Goal: Feedback & Contribution: Contribute content

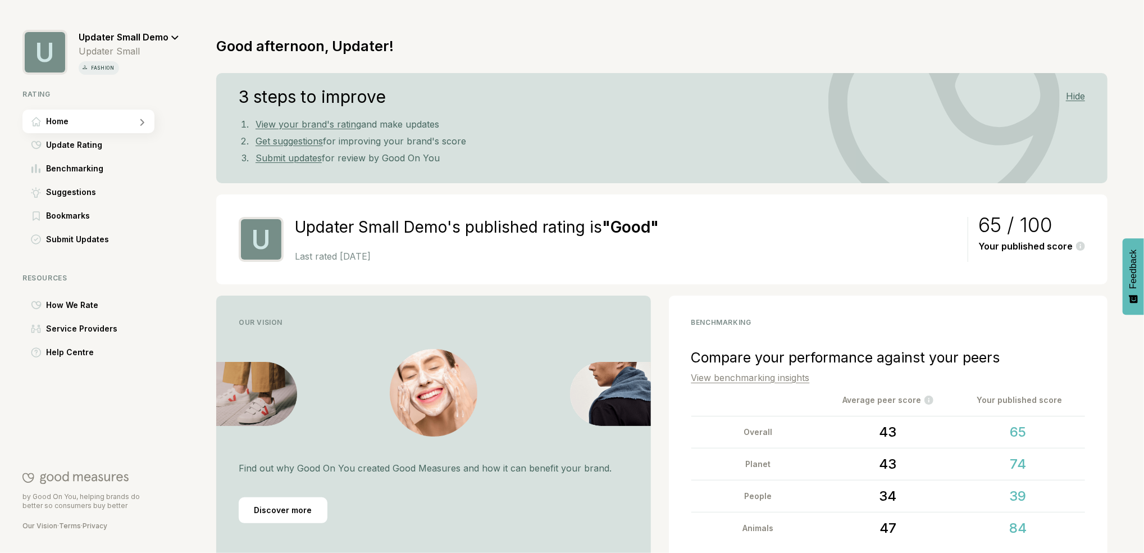
click at [67, 147] on span "Update Rating" at bounding box center [74, 144] width 56 height 13
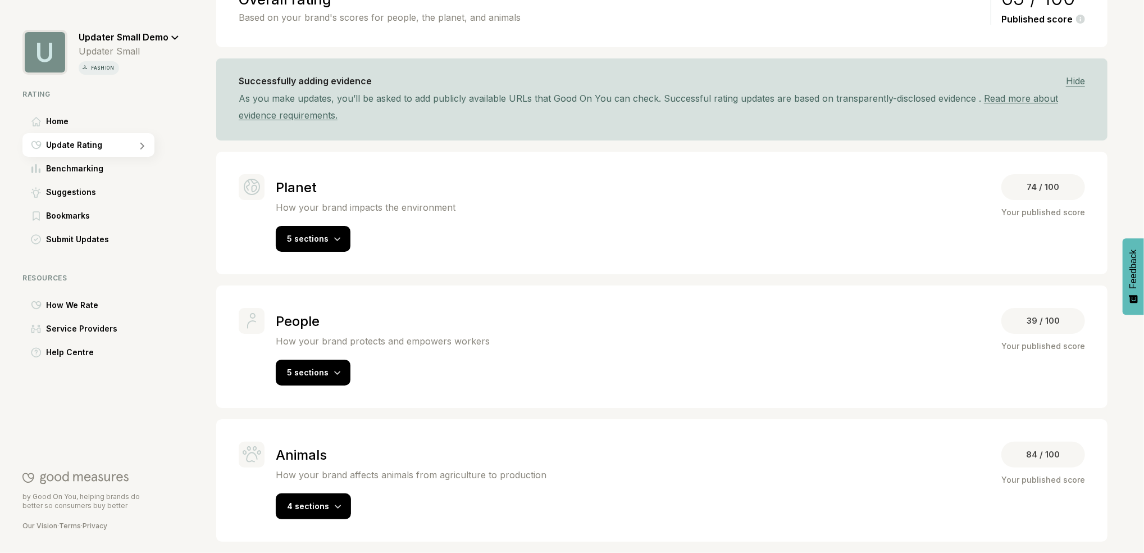
scroll to position [118, 0]
click at [343, 378] on div "5 sections" at bounding box center [313, 372] width 75 height 26
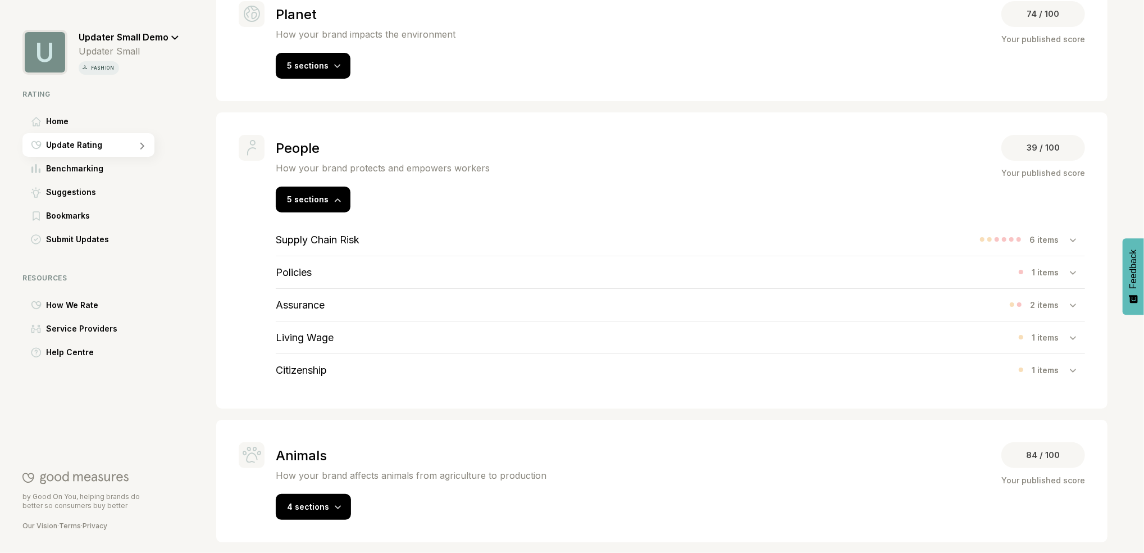
scroll to position [293, 0]
click at [390, 240] on div "Supply Chain Risk 6 items" at bounding box center [680, 239] width 809 height 32
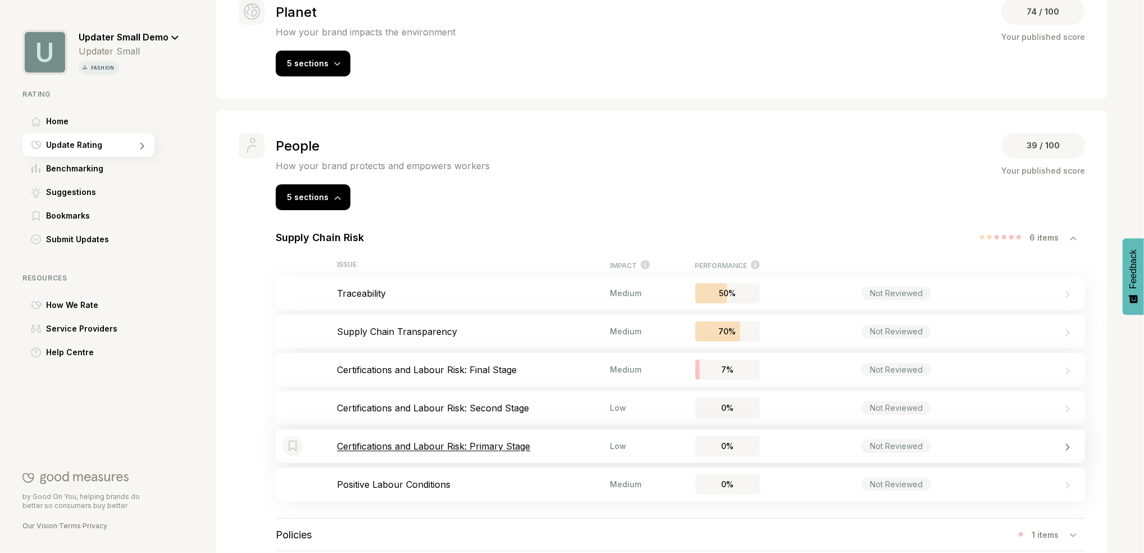
scroll to position [443, 0]
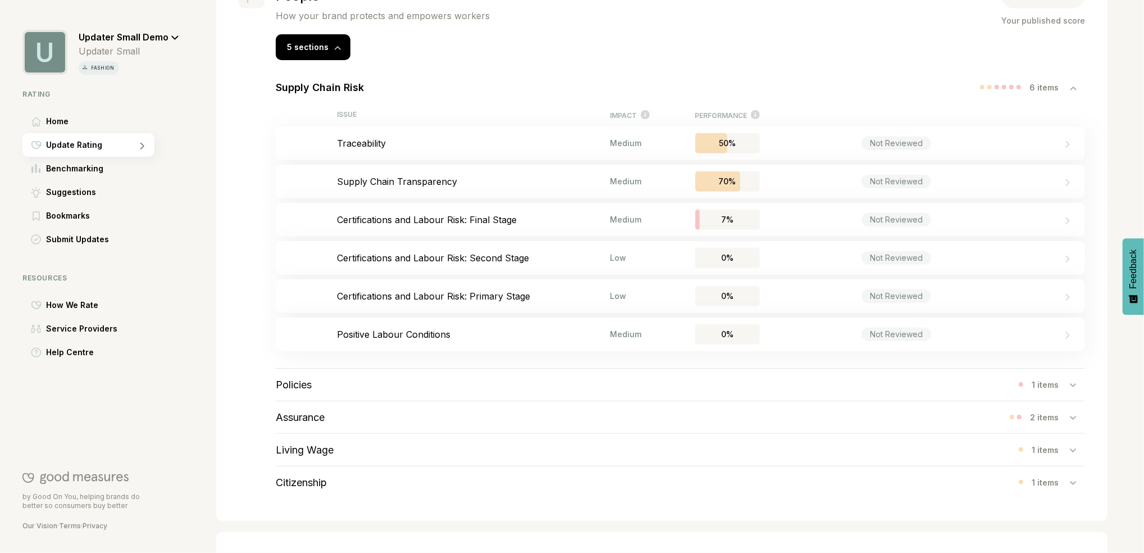
click at [398, 394] on div "Policies 1 items" at bounding box center [680, 384] width 809 height 32
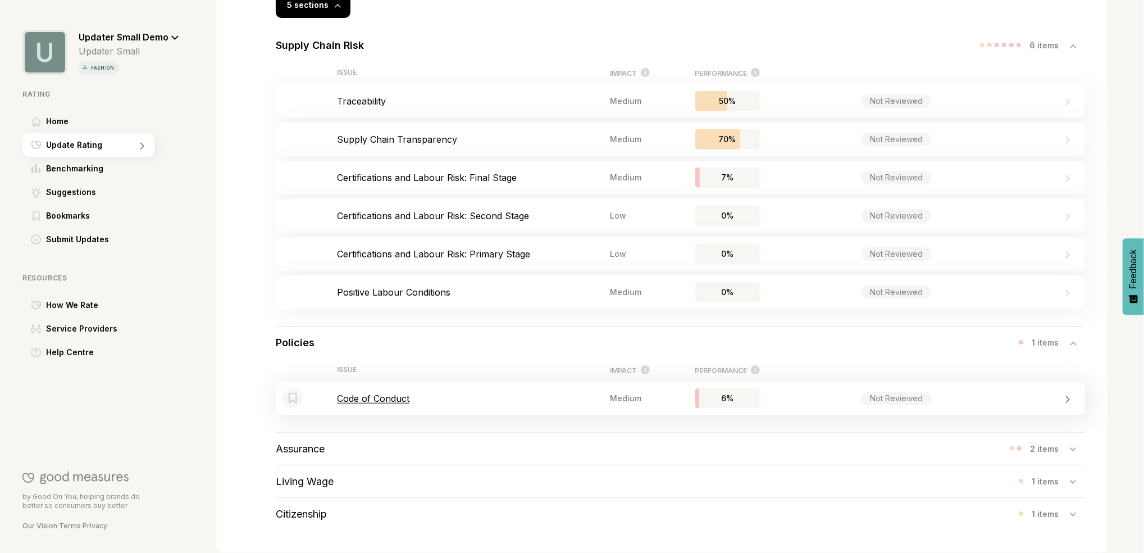
scroll to position [518, 0]
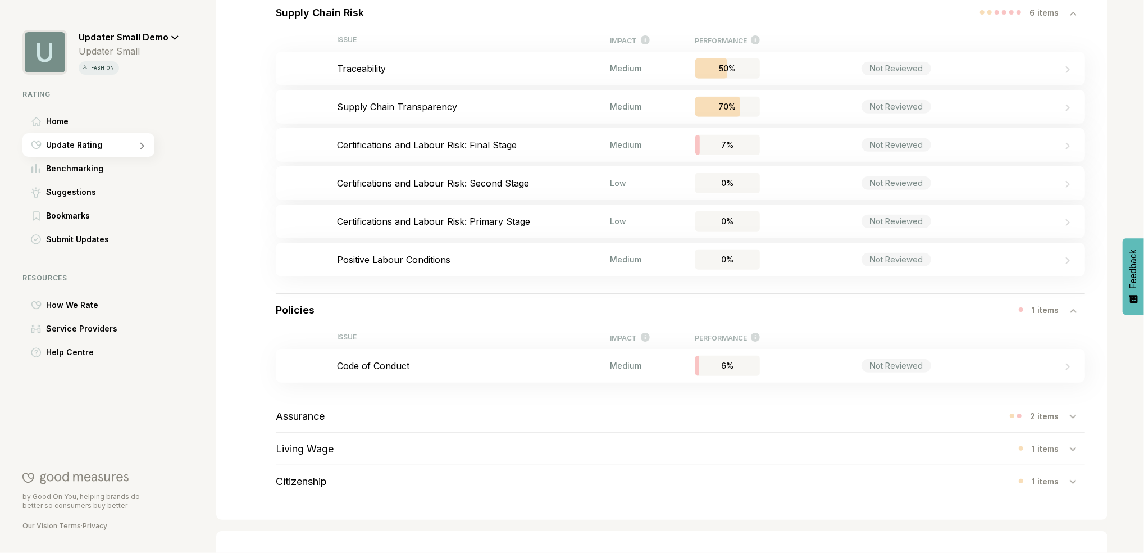
click at [425, 417] on div "Assurance 2 items" at bounding box center [680, 416] width 809 height 32
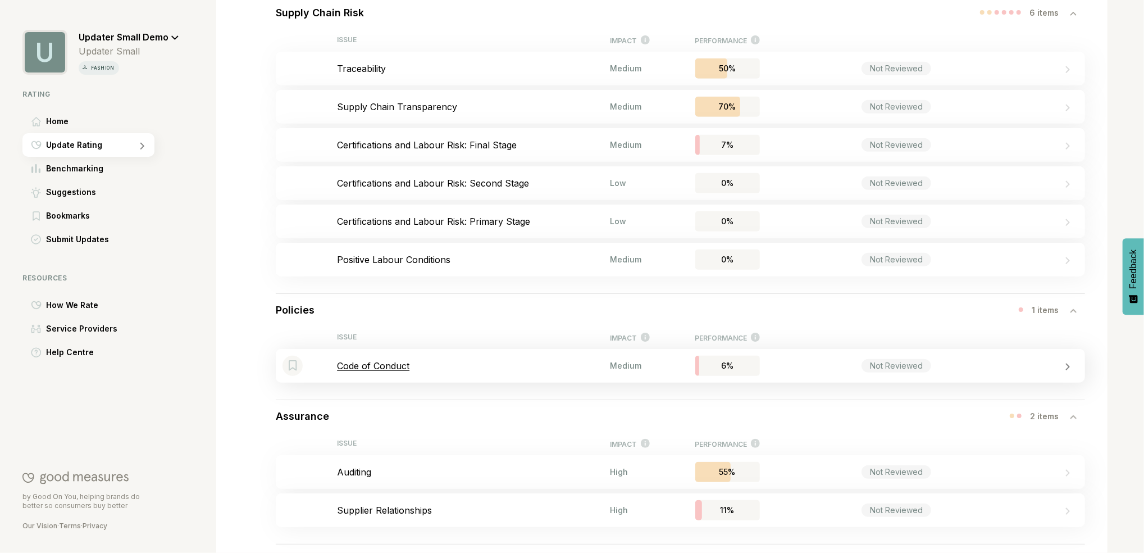
click at [405, 369] on p "Code of Conduct" at bounding box center [473, 365] width 273 height 11
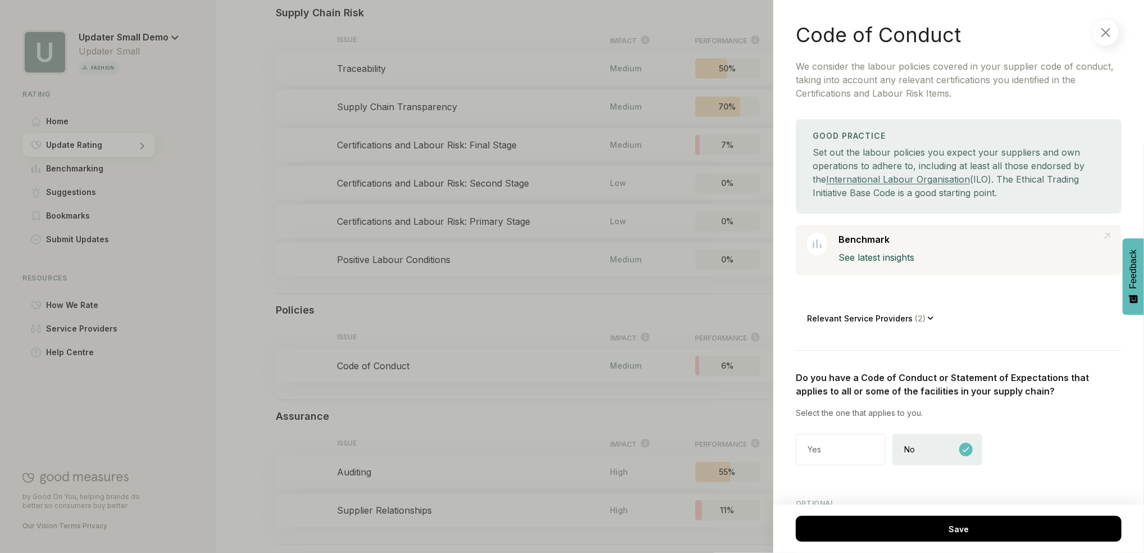
scroll to position [92, 0]
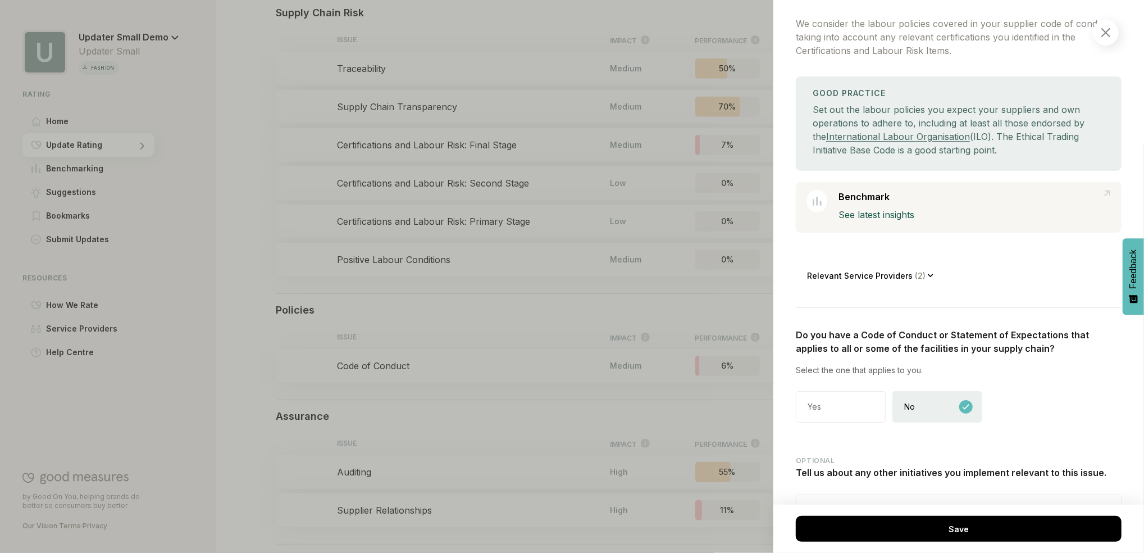
click at [928, 277] on icon at bounding box center [931, 275] width 6 height 4
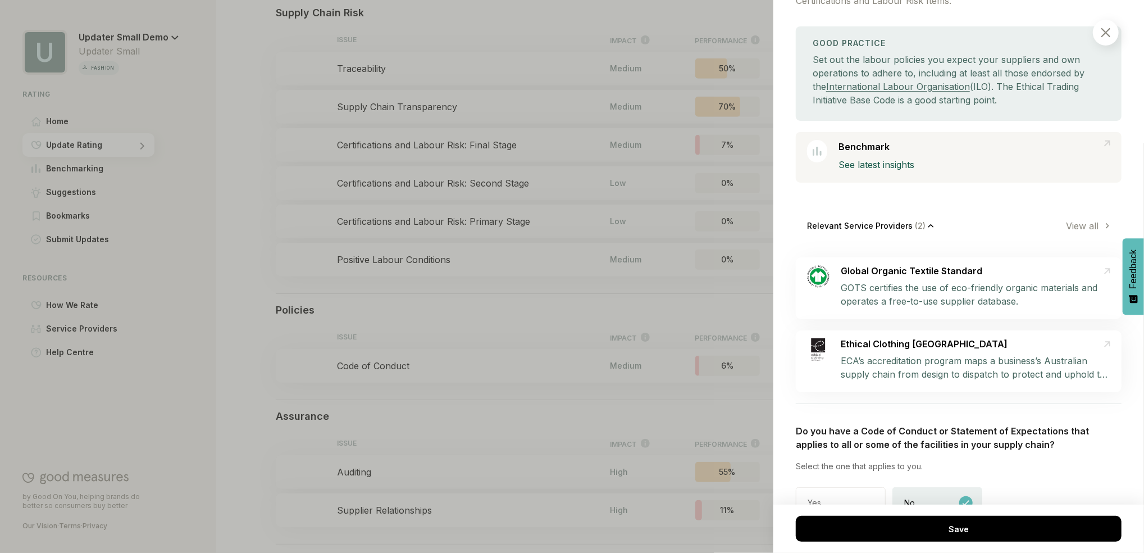
scroll to position [313, 0]
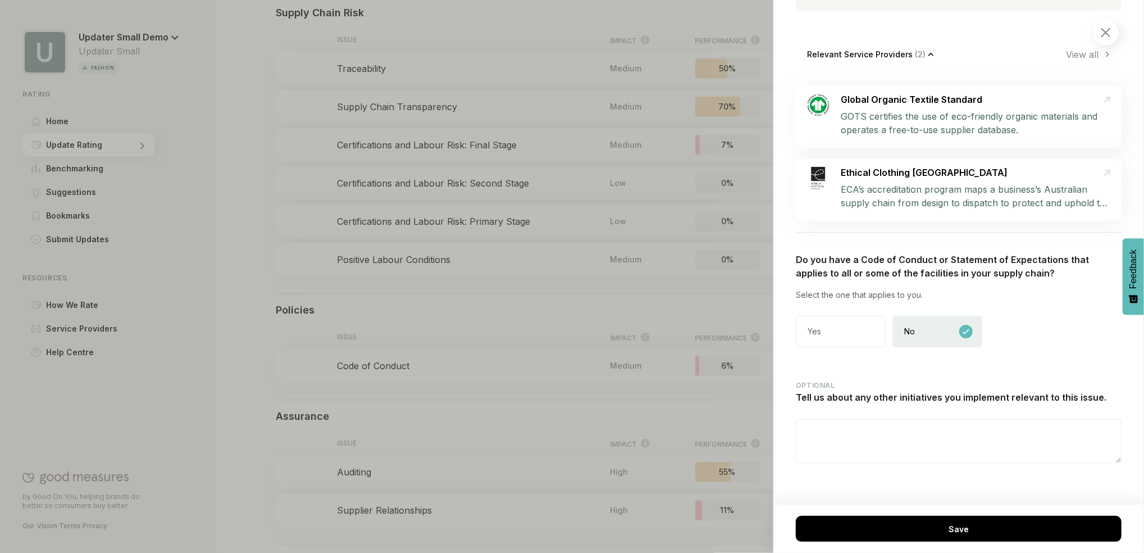
click at [854, 325] on div "Yes" at bounding box center [841, 331] width 90 height 31
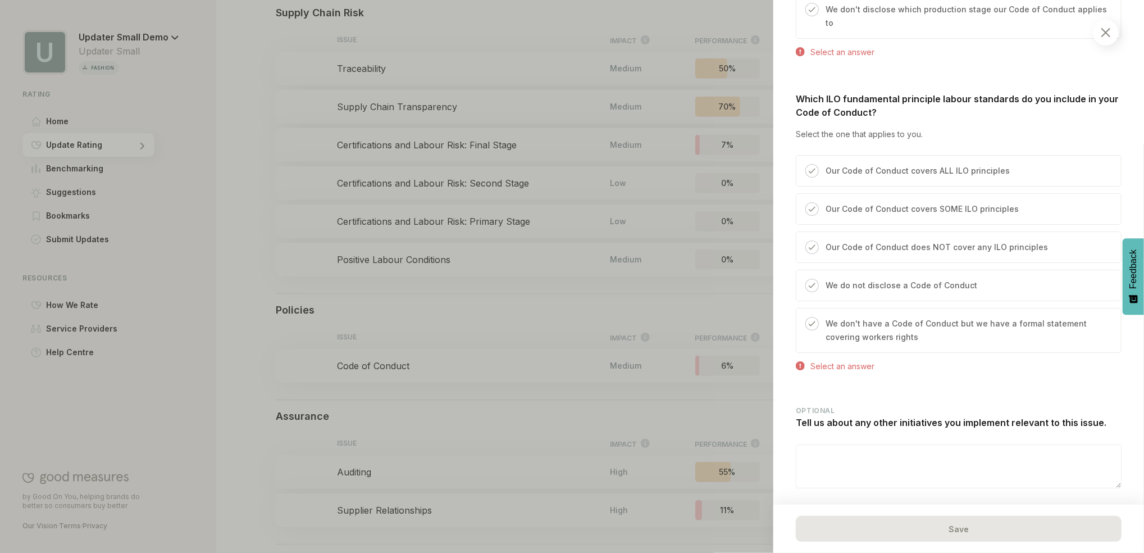
scroll to position [1031, 0]
